Goal: Navigation & Orientation: Find specific page/section

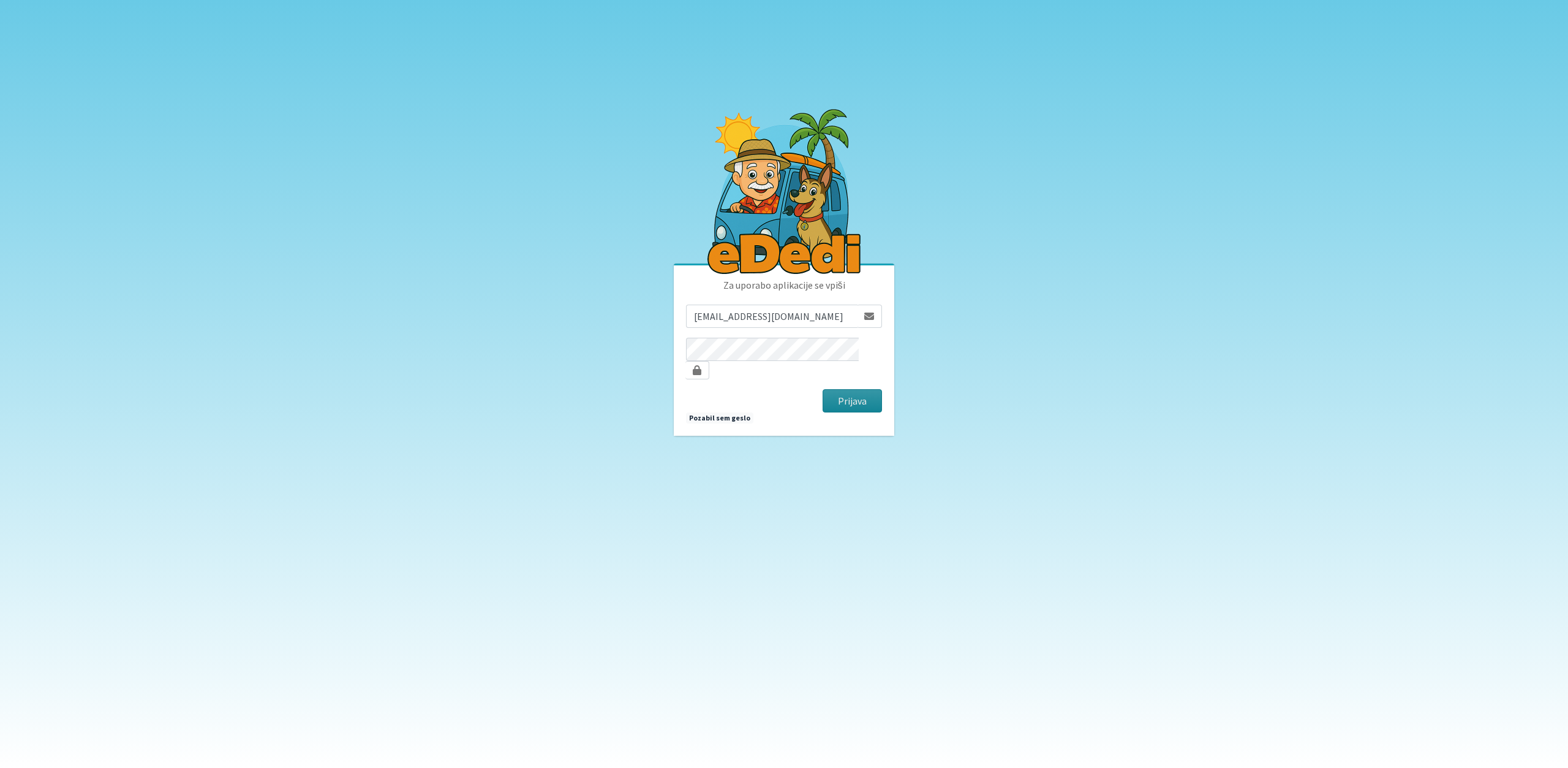
click at [843, 392] on button "Prijava" at bounding box center [852, 401] width 59 height 23
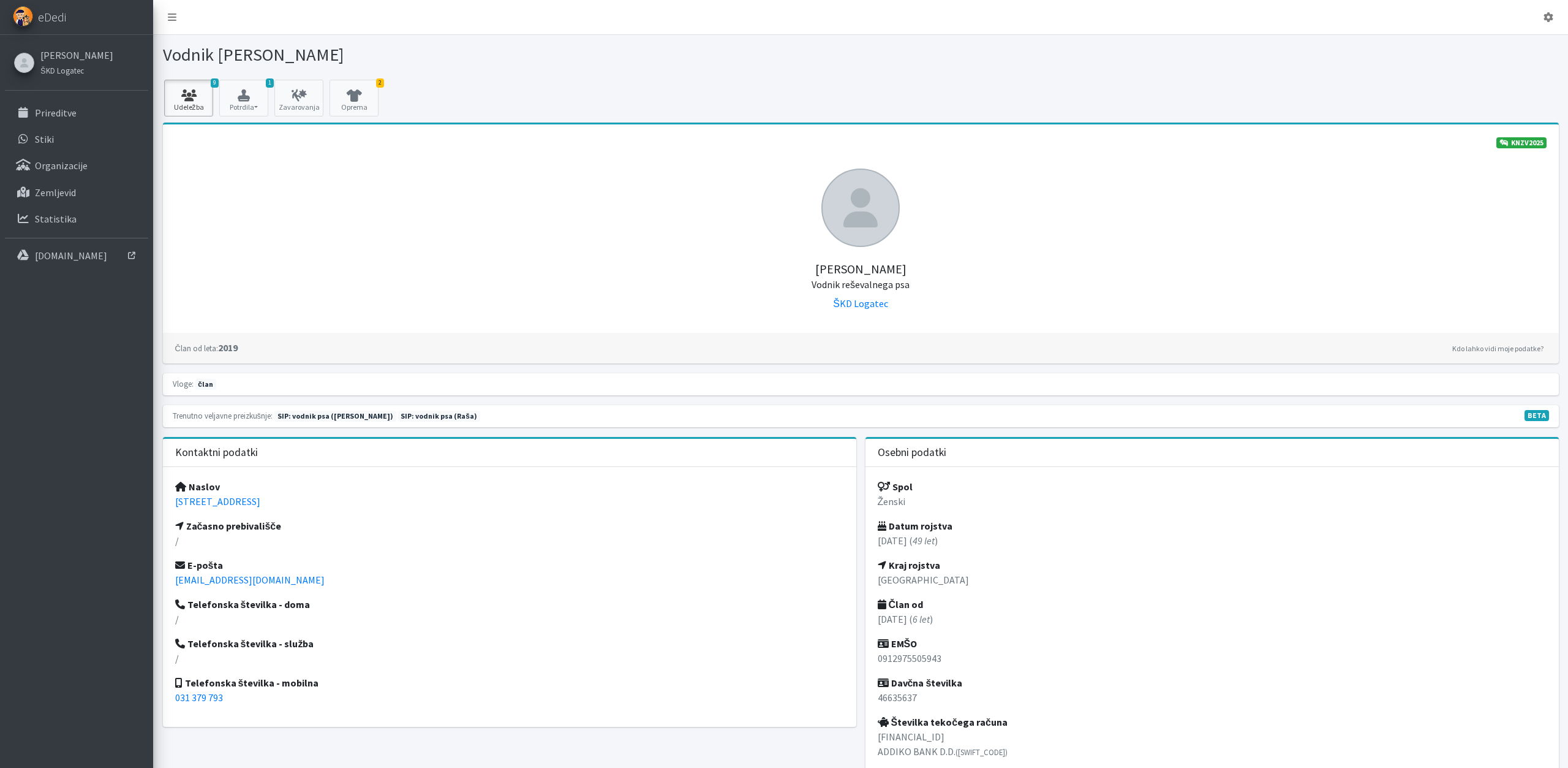
click at [198, 89] on link "9 Udeležba" at bounding box center [188, 98] width 49 height 37
click at [354, 87] on link "2 Oprema" at bounding box center [354, 98] width 49 height 37
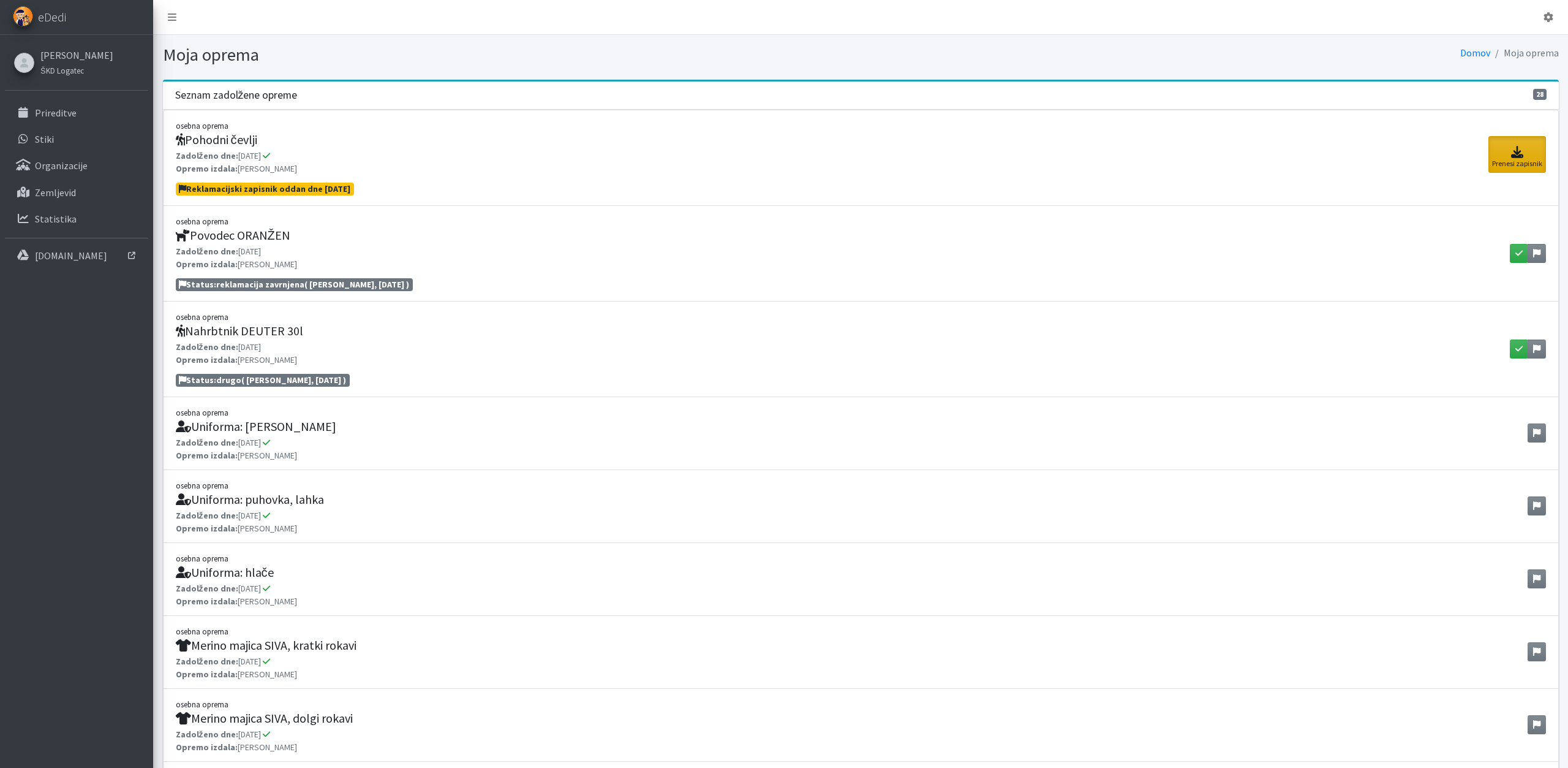
click at [1524, 158] on link "Prenesi zapisnik" at bounding box center [1517, 154] width 57 height 37
